Goal: Communication & Community: Answer question/provide support

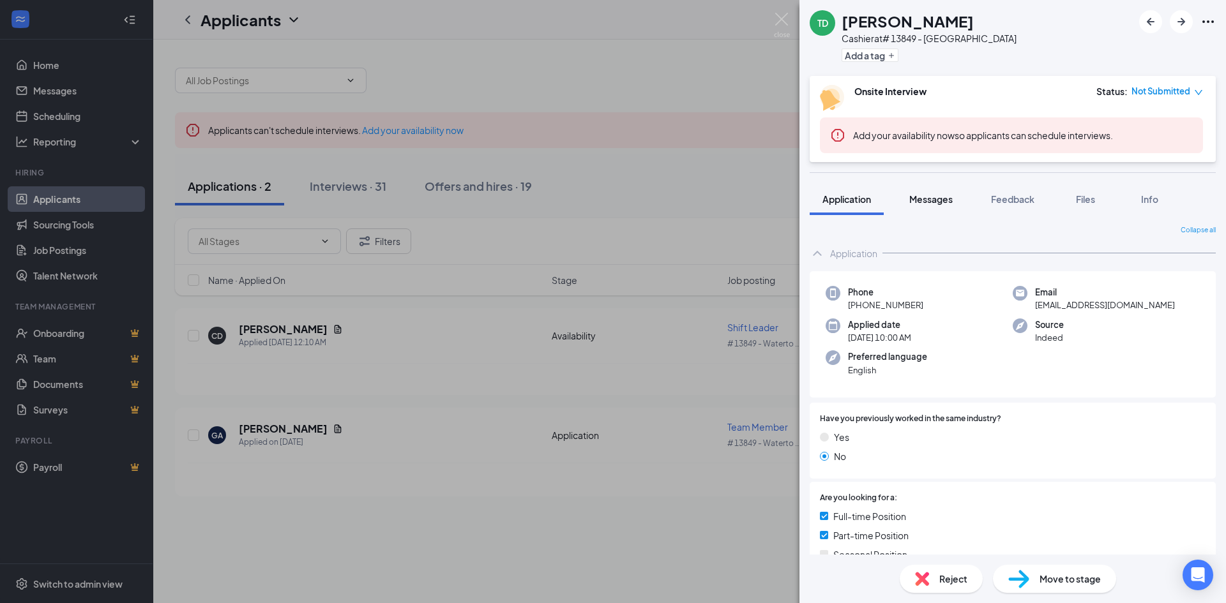
click at [919, 198] on span "Messages" at bounding box center [930, 198] width 43 height 11
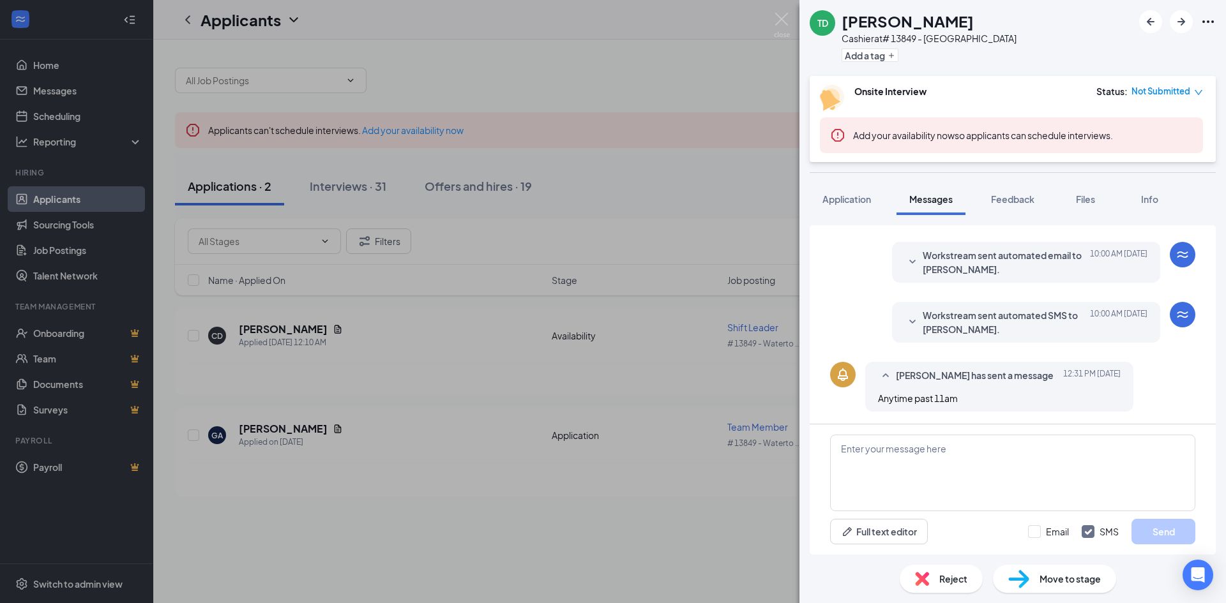
scroll to position [124, 0]
click at [1068, 470] on textarea at bounding box center [1012, 473] width 365 height 77
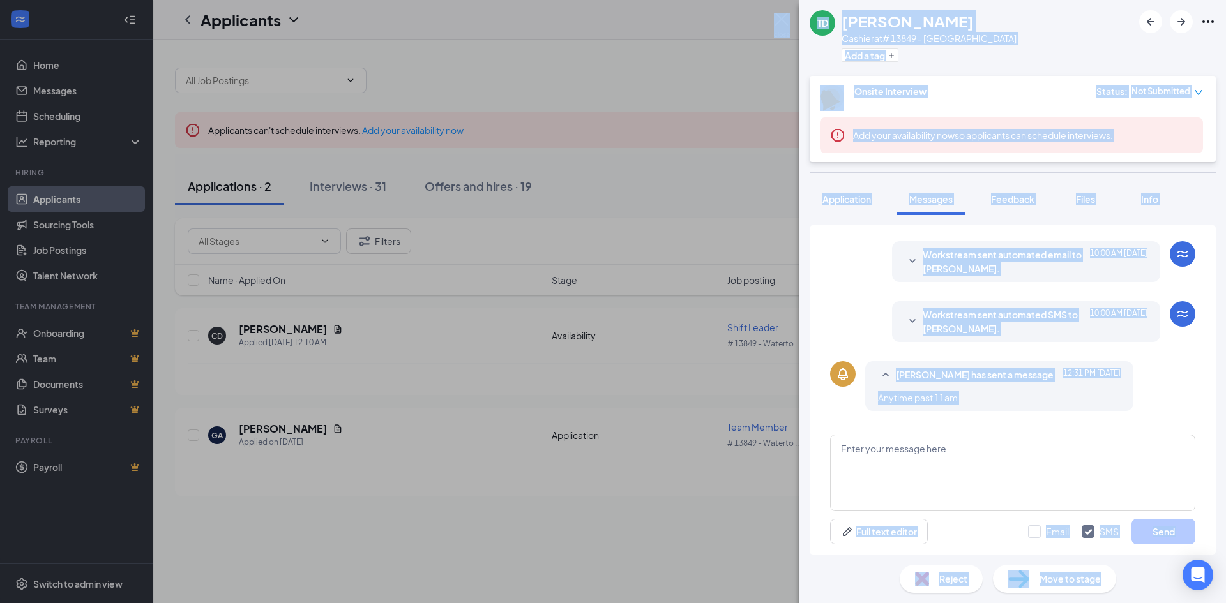
click at [1225, 603] on html "Home Messages Scheduling Reporting Hiring Applicants Sourcing Tools Job Posting…" at bounding box center [613, 301] width 1226 height 603
click at [1022, 507] on textarea at bounding box center [1012, 473] width 365 height 77
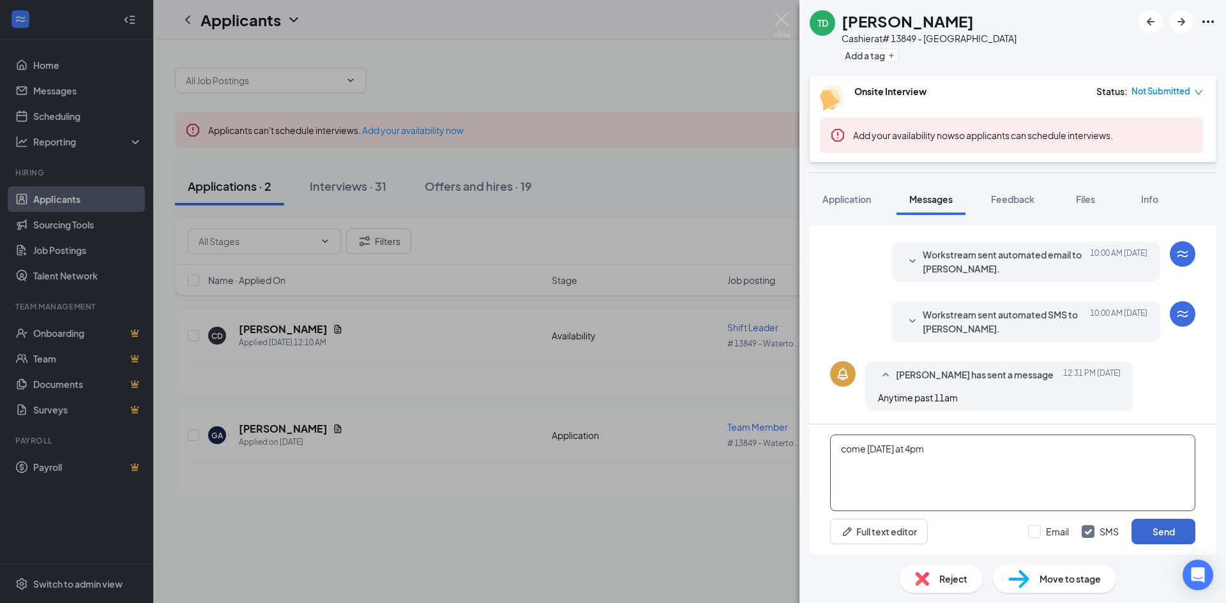
type textarea "come [DATE] at 4pm"
click at [1170, 535] on button "Send" at bounding box center [1163, 532] width 64 height 26
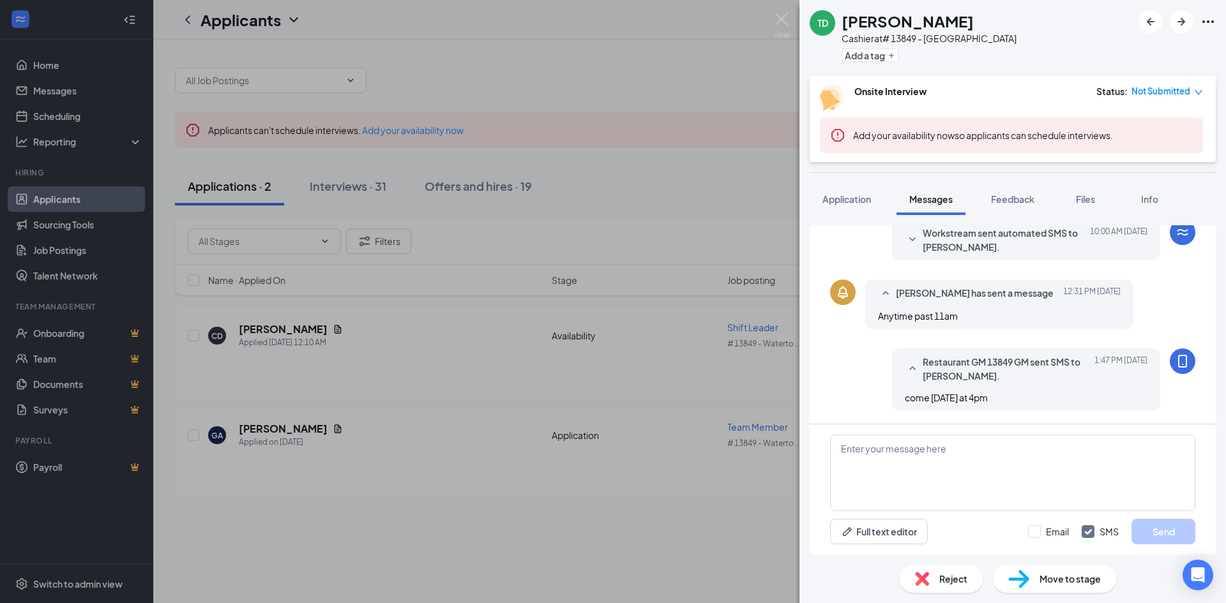
drag, startPoint x: 679, startPoint y: 500, endPoint x: 693, endPoint y: 499, distance: 13.5
click at [679, 499] on div "TD [PERSON_NAME] Cashier at # 13849 - Watertown Add a tag Onsite Interview Stat…" at bounding box center [613, 301] width 1226 height 603
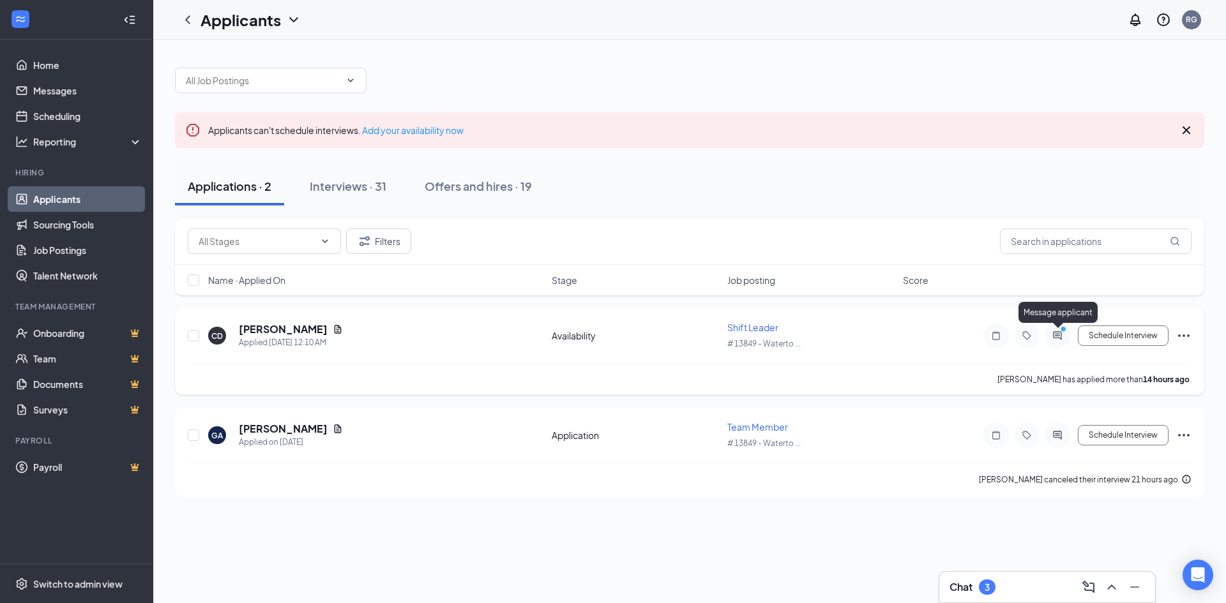
click at [1055, 333] on icon "ActiveChat" at bounding box center [1056, 336] width 15 height 10
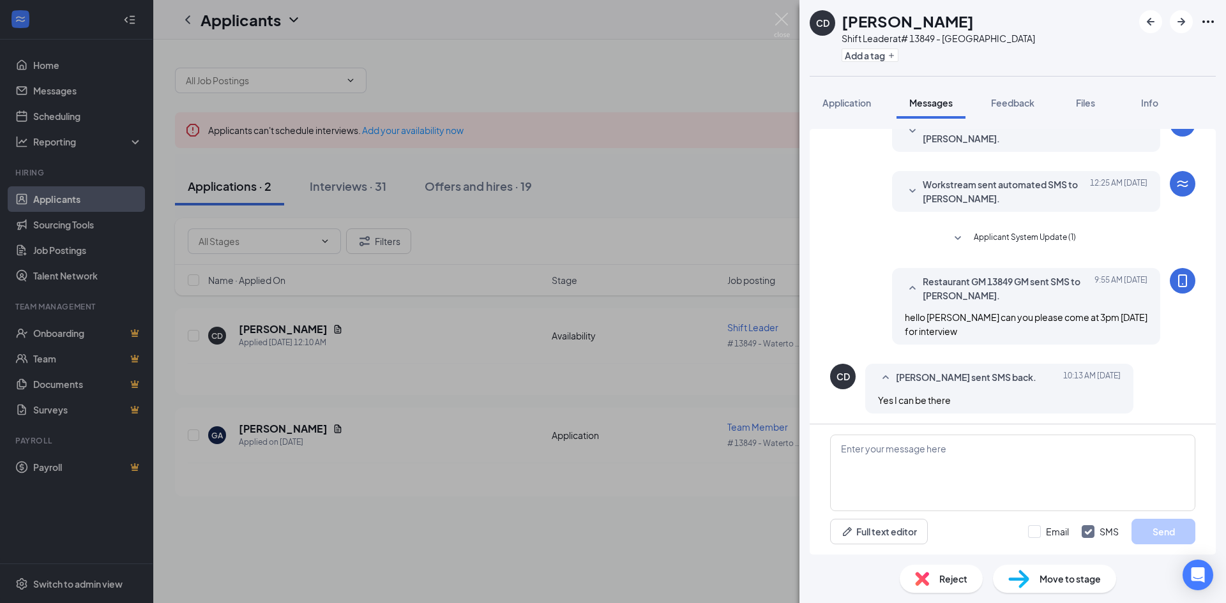
scroll to position [64, 0]
click at [1066, 465] on textarea at bounding box center [1012, 473] width 365 height 77
type textarea "ok i will see at 3"
click at [1160, 529] on button "Send" at bounding box center [1163, 532] width 64 height 26
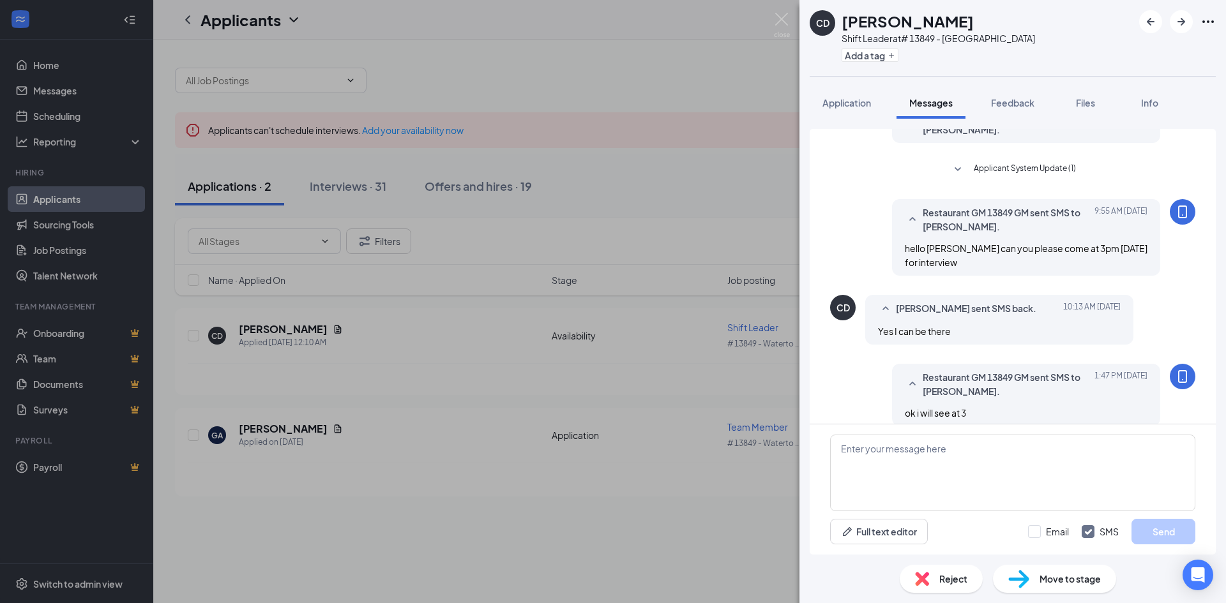
scroll to position [146, 0]
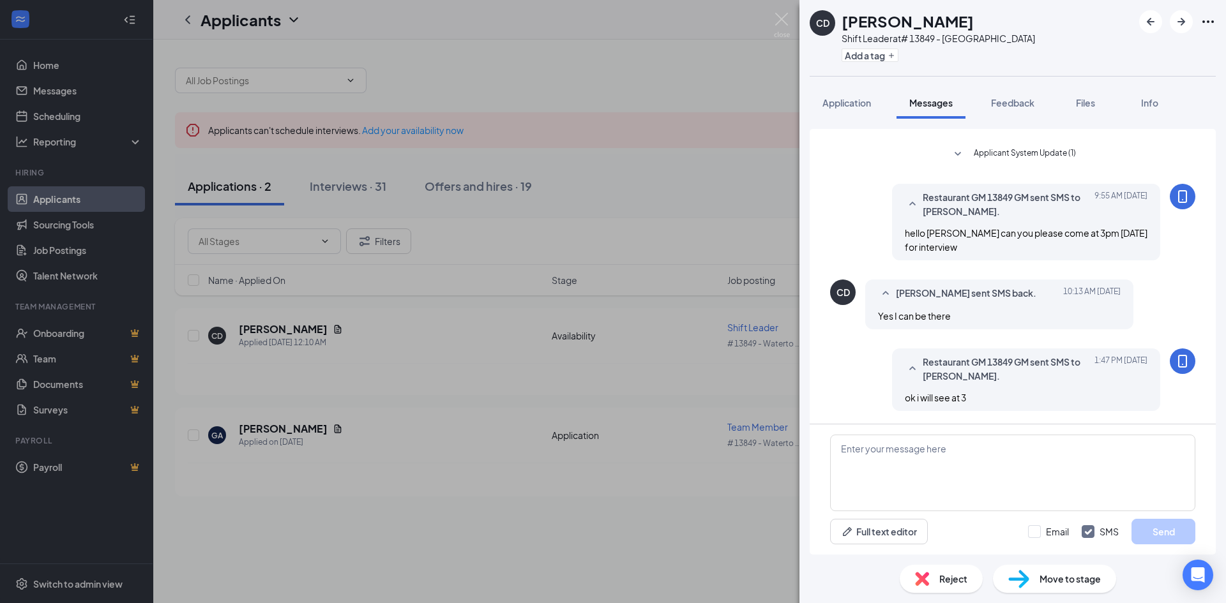
click at [670, 474] on div "CD [PERSON_NAME] Shift Leader at # 13849 - Watertown Add a tag Application Mess…" at bounding box center [613, 301] width 1226 height 603
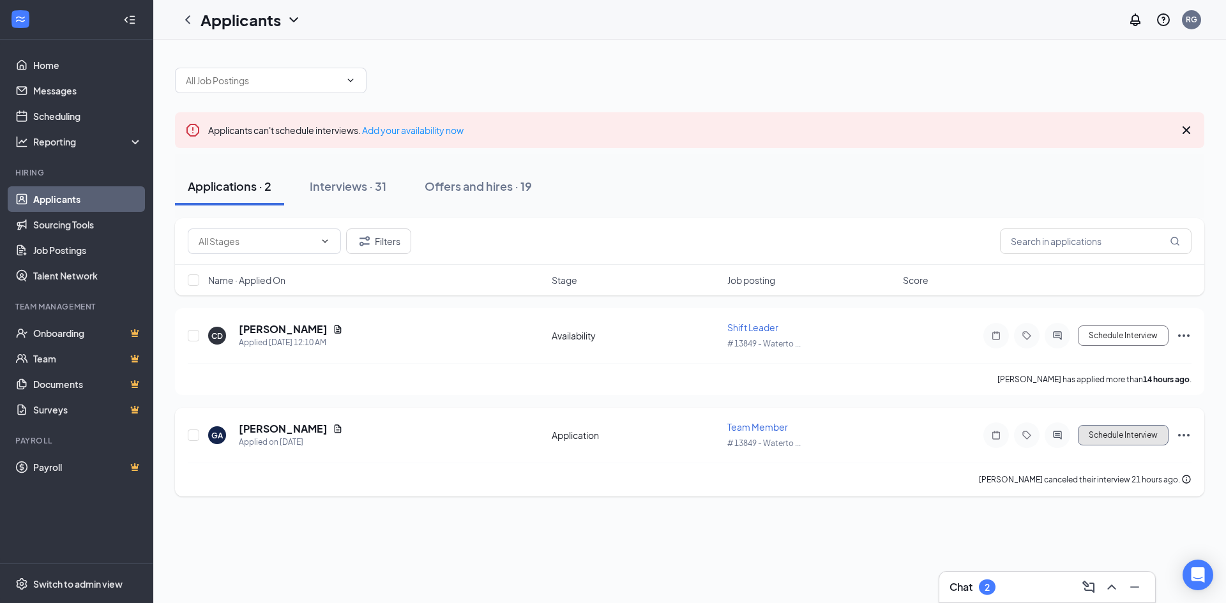
click at [1150, 443] on button "Schedule Interview" at bounding box center [1123, 435] width 91 height 20
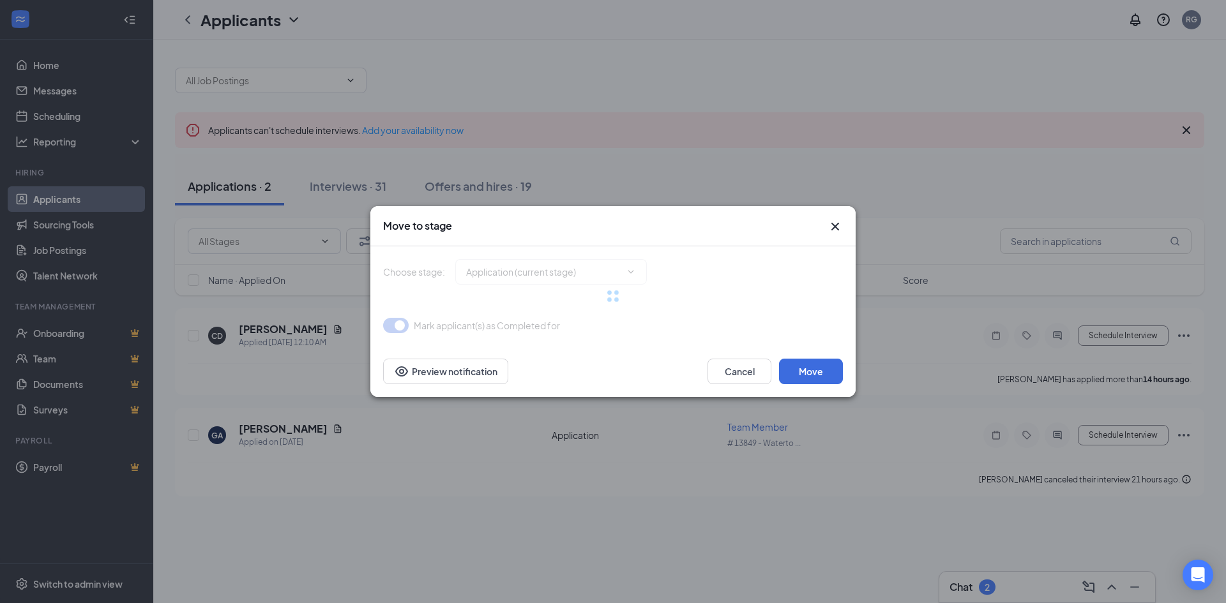
type input "Onsite Interview (next stage)"
click at [949, 465] on div "Move to stage Choose stage : Onsite Interview (next stage) Mark applicant(s) as…" at bounding box center [613, 301] width 1226 height 603
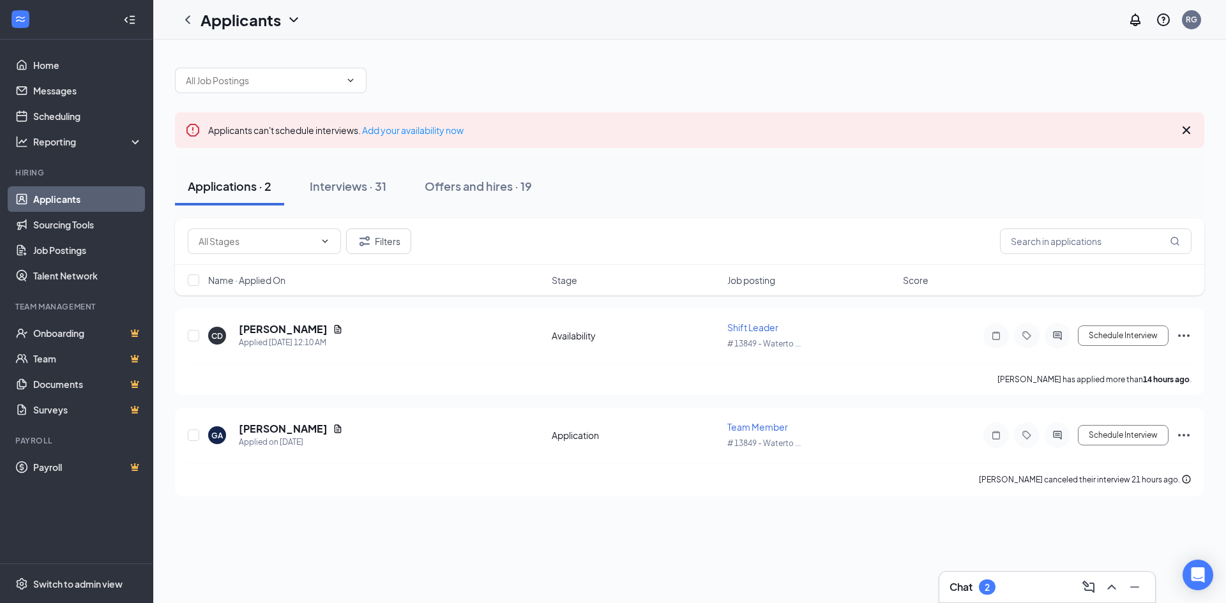
click at [984, 589] on div "2" at bounding box center [987, 587] width 17 height 15
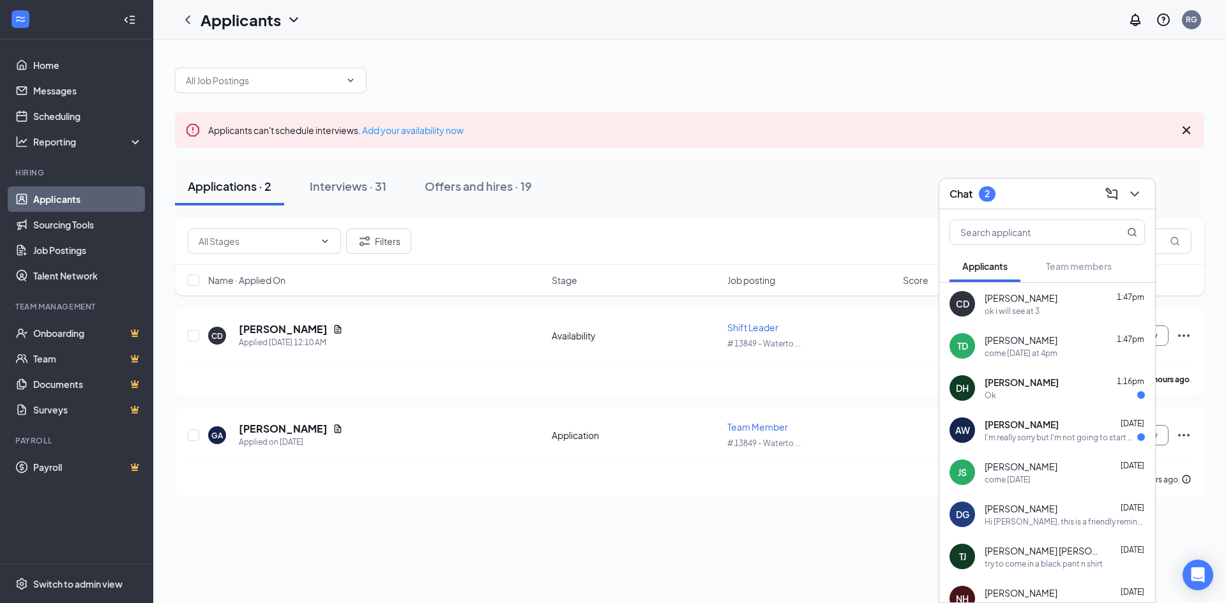
click at [1102, 381] on div "[PERSON_NAME] 1:16pm" at bounding box center [1064, 382] width 160 height 13
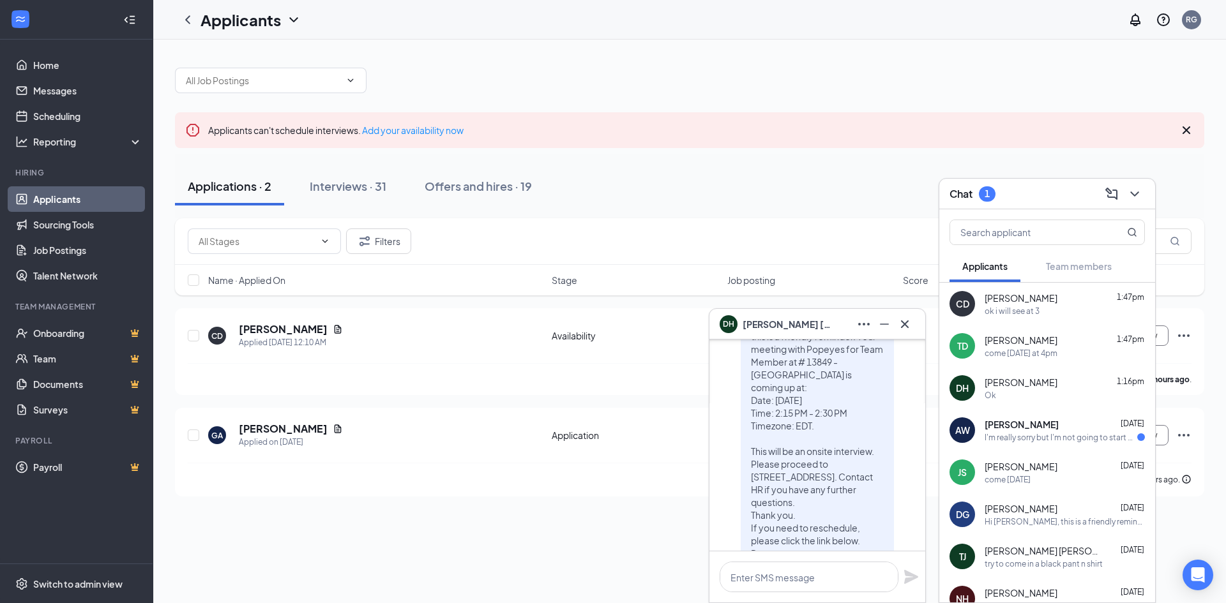
scroll to position [-447, 0]
click at [903, 324] on icon "Cross" at bounding box center [904, 324] width 15 height 15
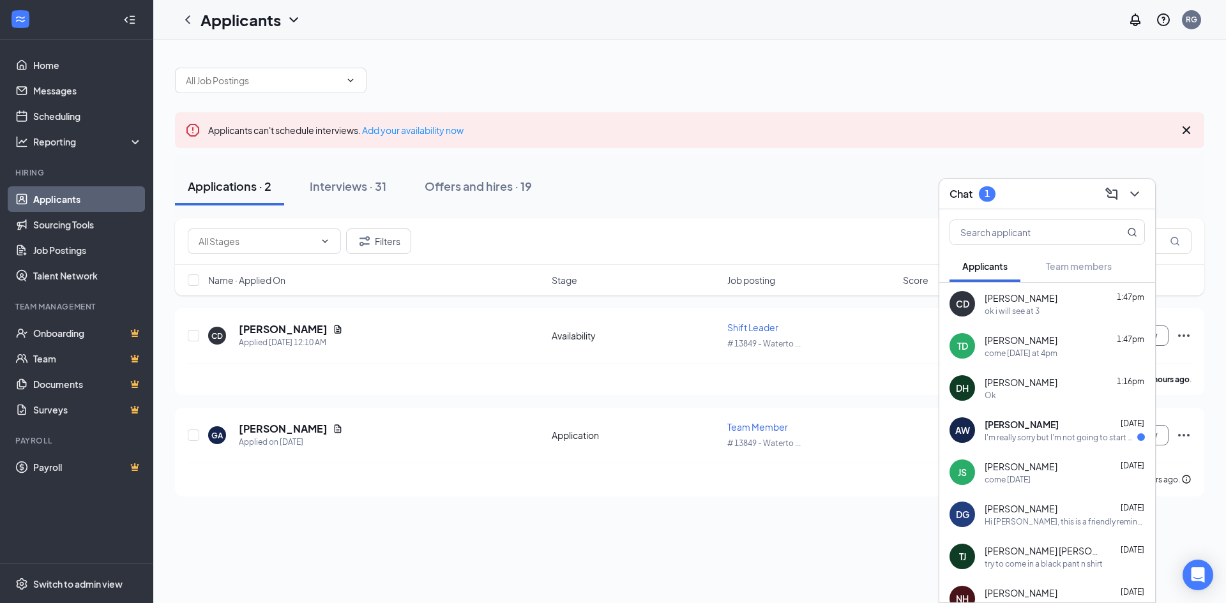
click at [1077, 437] on div "I'm really sorry but I'm not going to start or work at Popeyes thank you for al…" at bounding box center [1060, 437] width 153 height 11
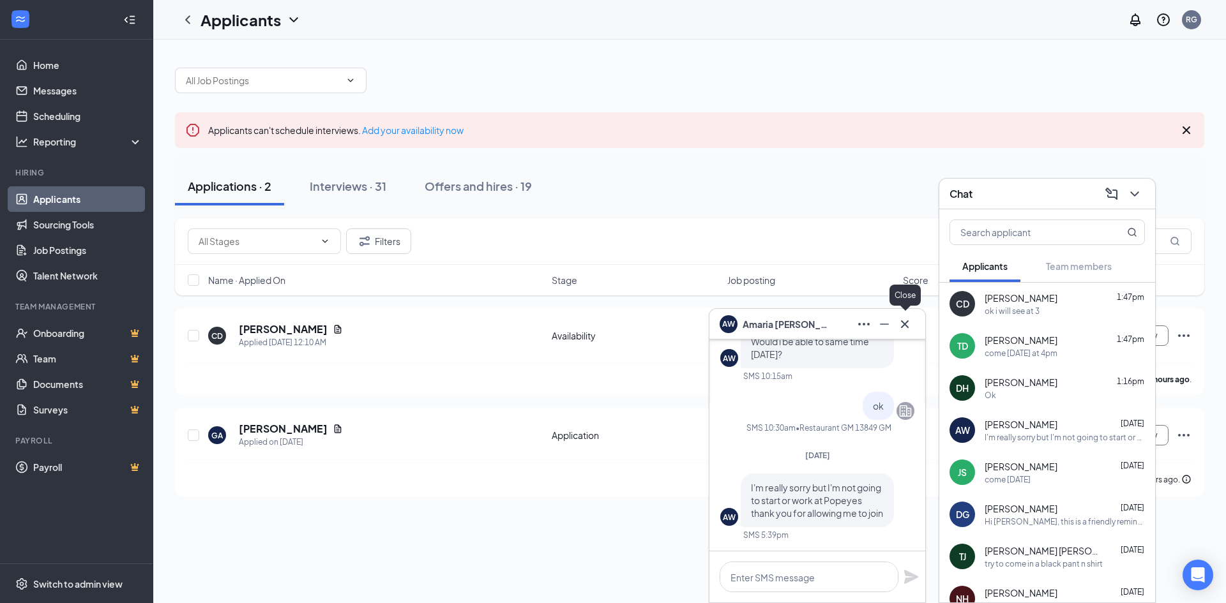
click at [913, 326] on button at bounding box center [904, 324] width 20 height 20
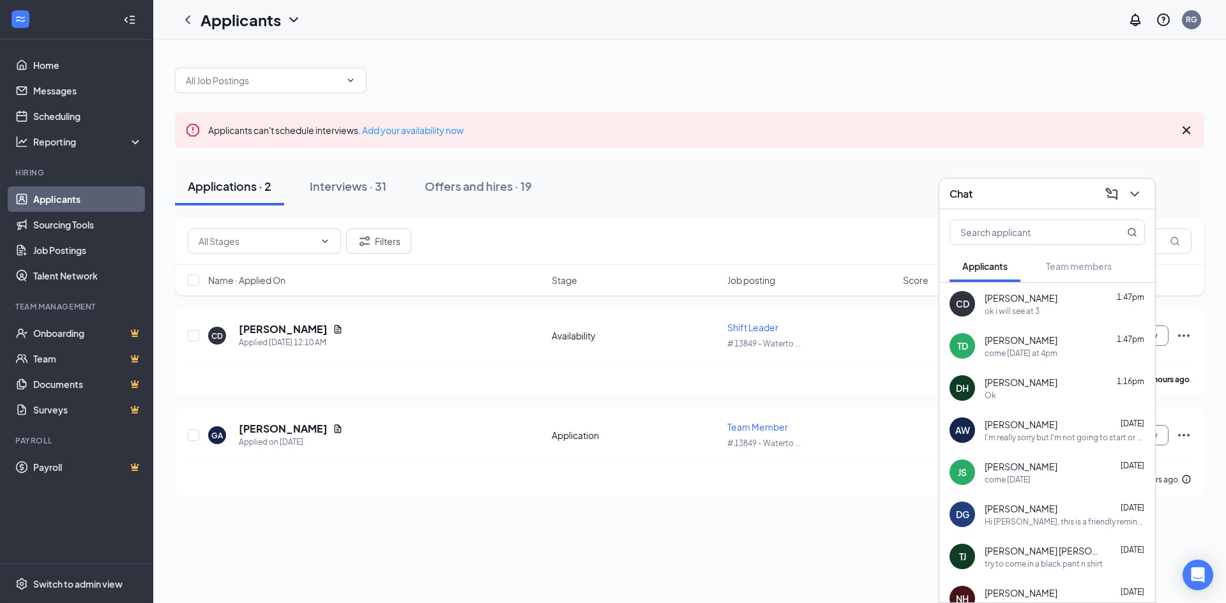
click at [1137, 195] on icon "ChevronDown" at bounding box center [1134, 193] width 15 height 15
